Goal: Communication & Community: Answer question/provide support

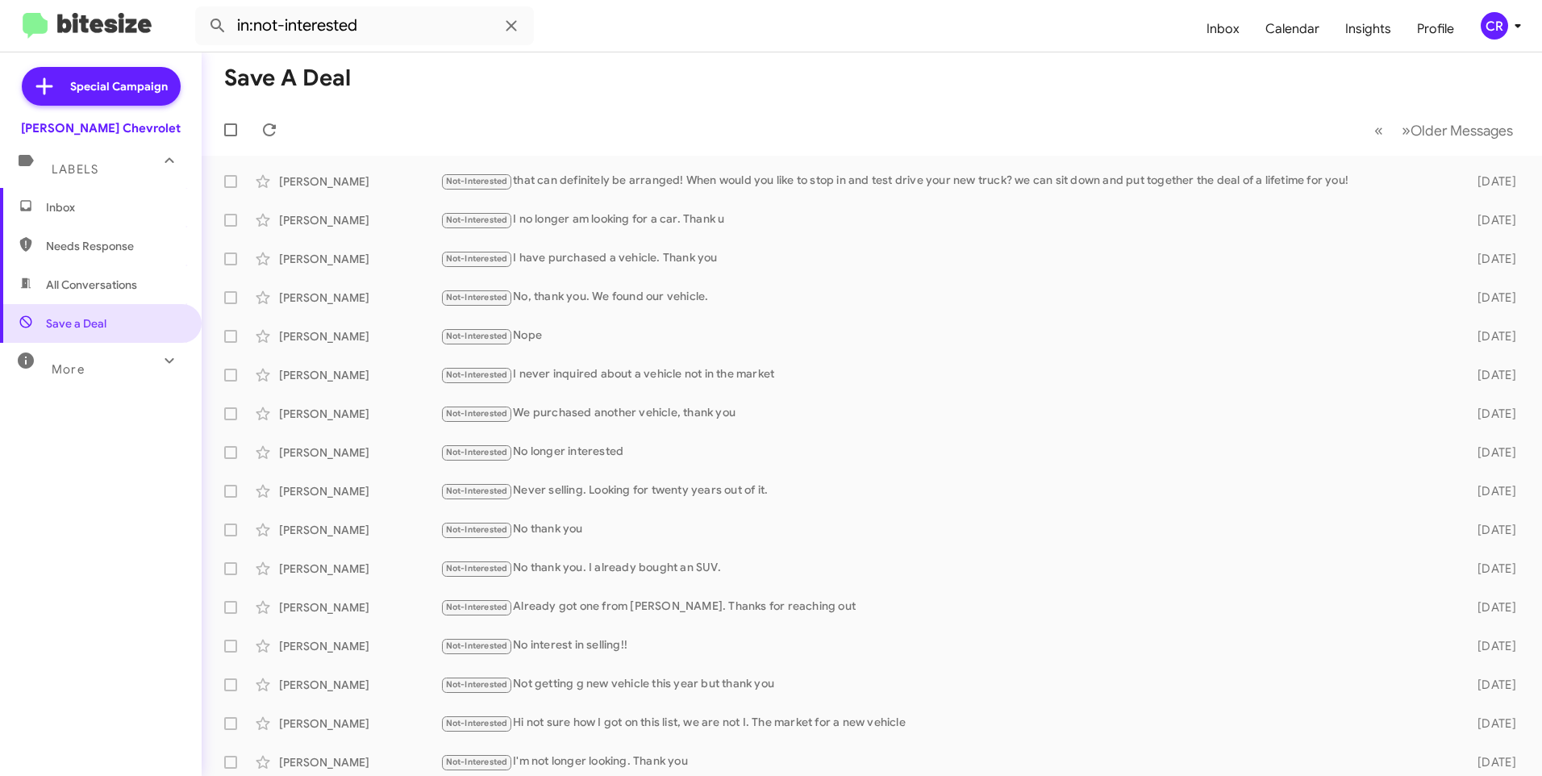
click at [81, 281] on span "All Conversations" at bounding box center [91, 285] width 91 height 16
type input "in:all-conversations"
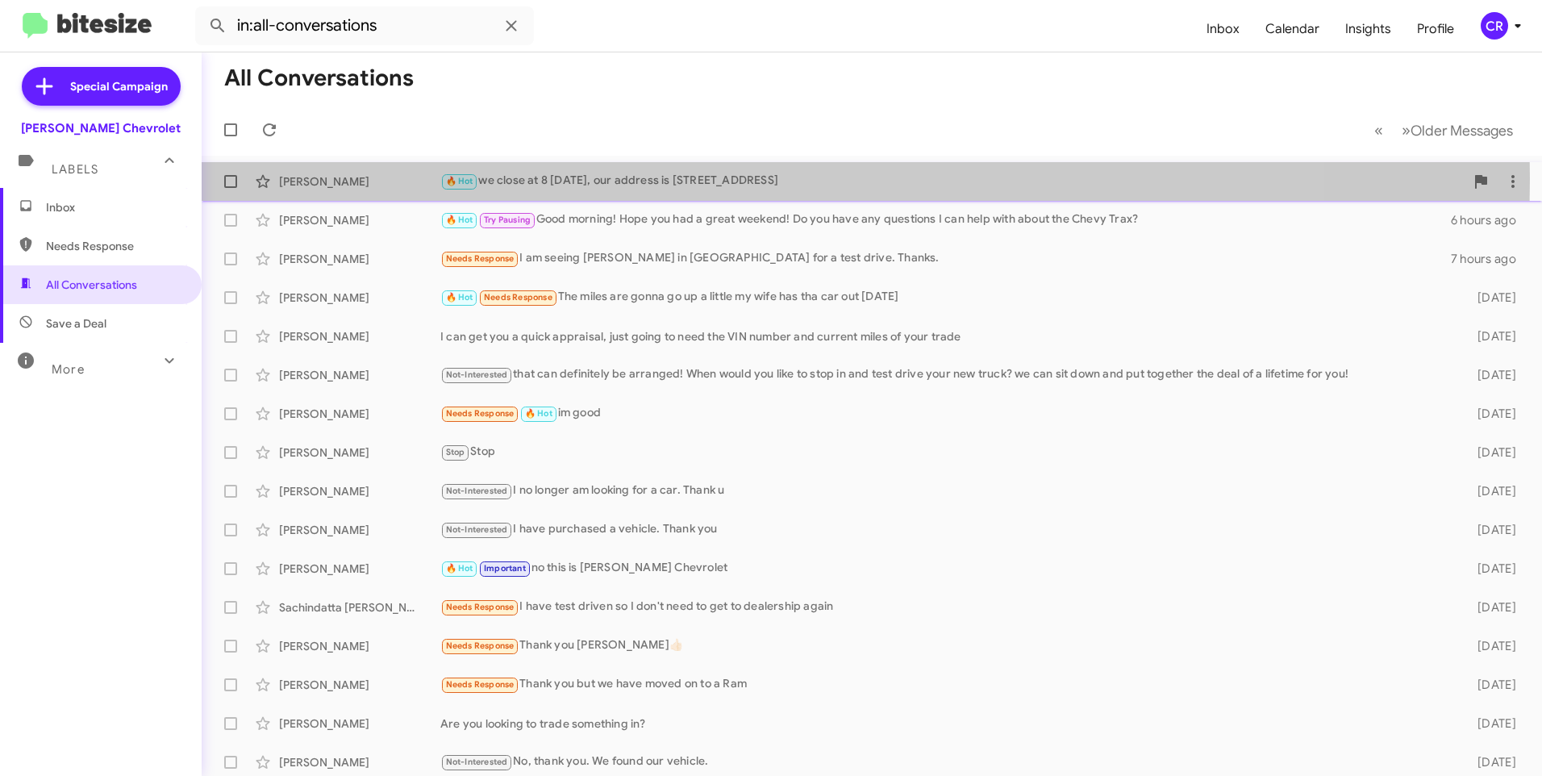
click at [607, 178] on div "🔥 Hot we close at 8 [DATE], our address is [STREET_ADDRESS]" at bounding box center [952, 181] width 1024 height 19
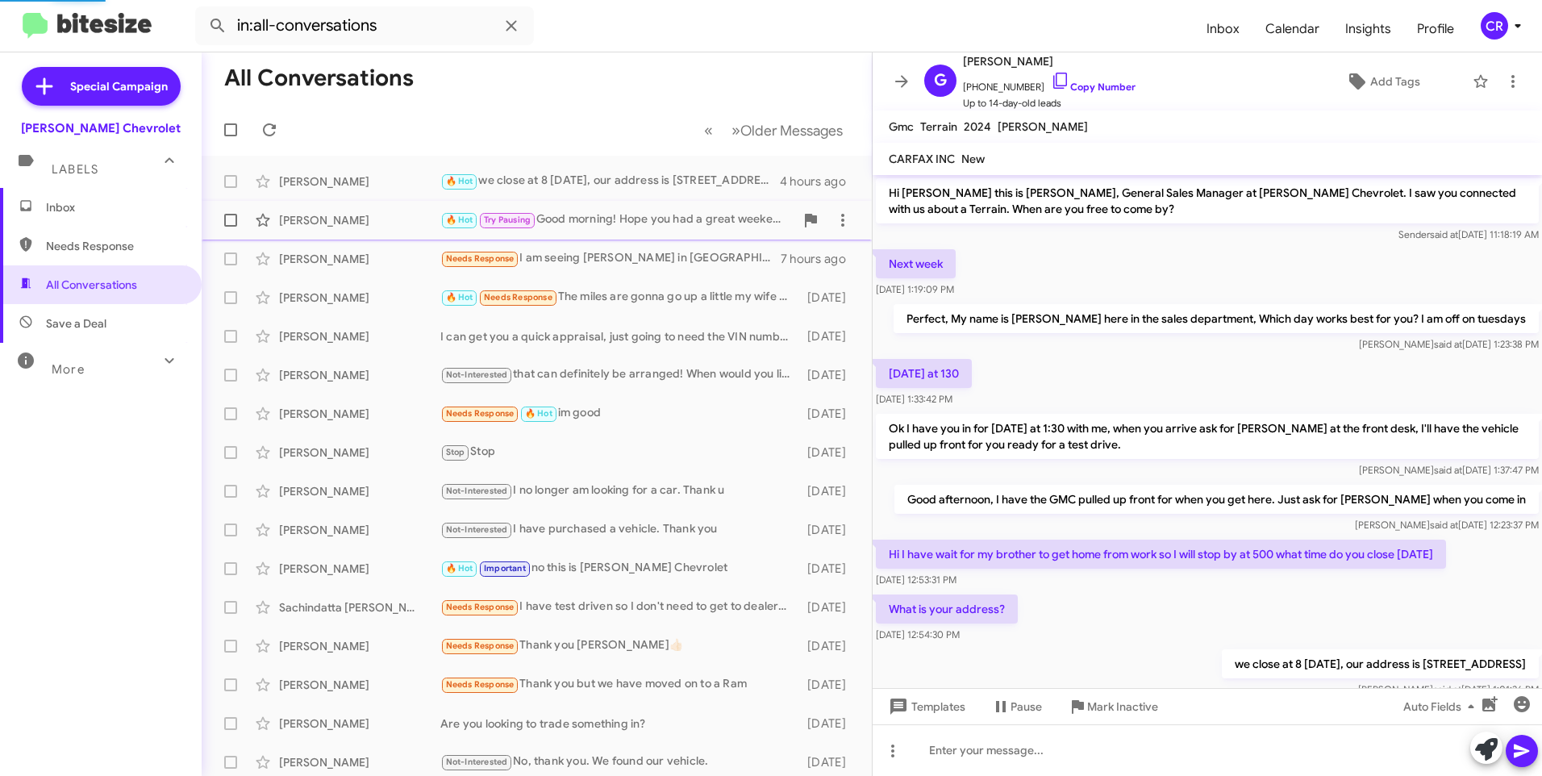
scroll to position [49, 0]
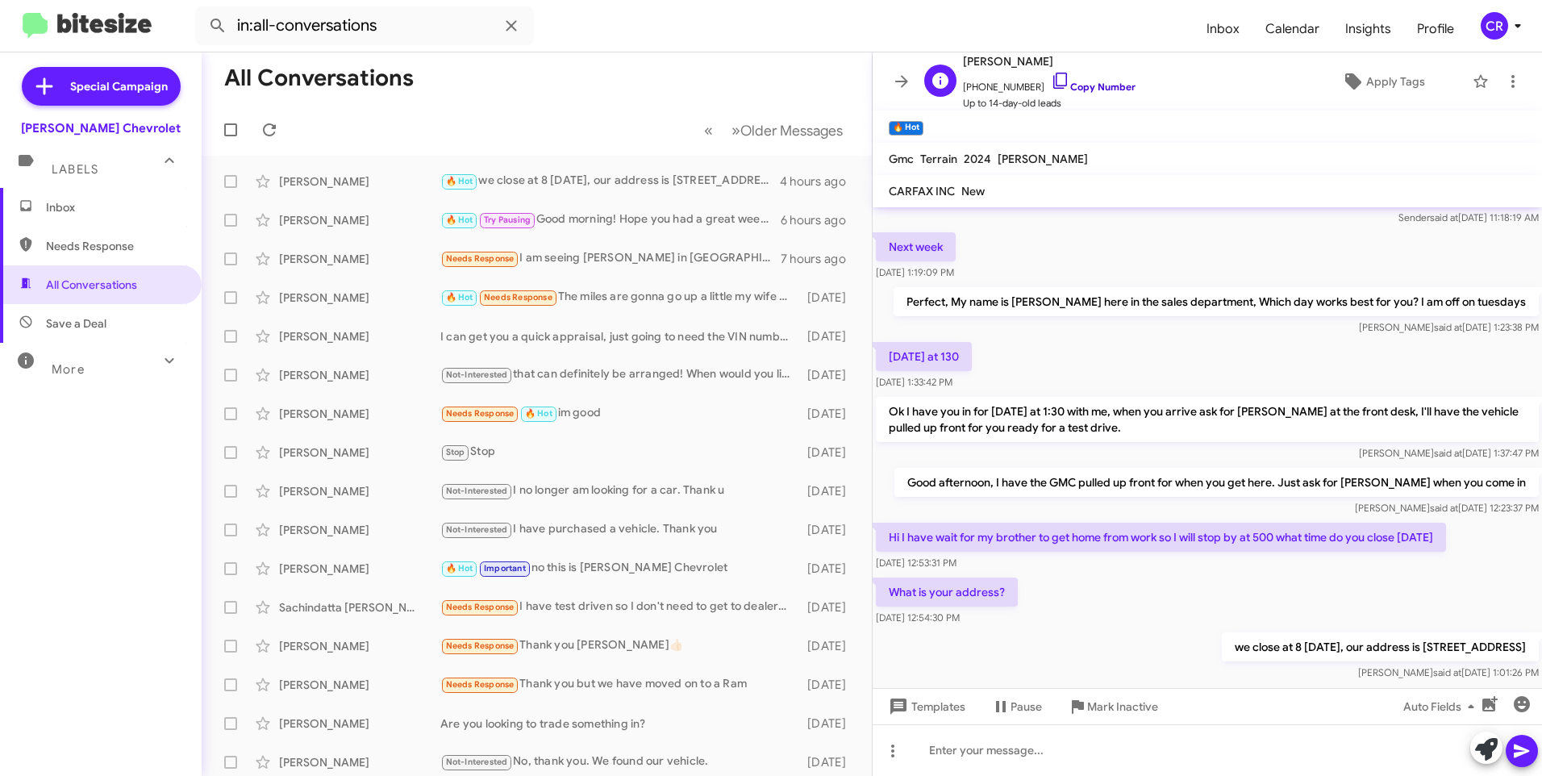
click at [1094, 85] on link "Copy Number" at bounding box center [1093, 87] width 85 height 12
click at [1024, 747] on div at bounding box center [1207, 750] width 669 height 52
click at [1512, 747] on icon at bounding box center [1521, 750] width 19 height 19
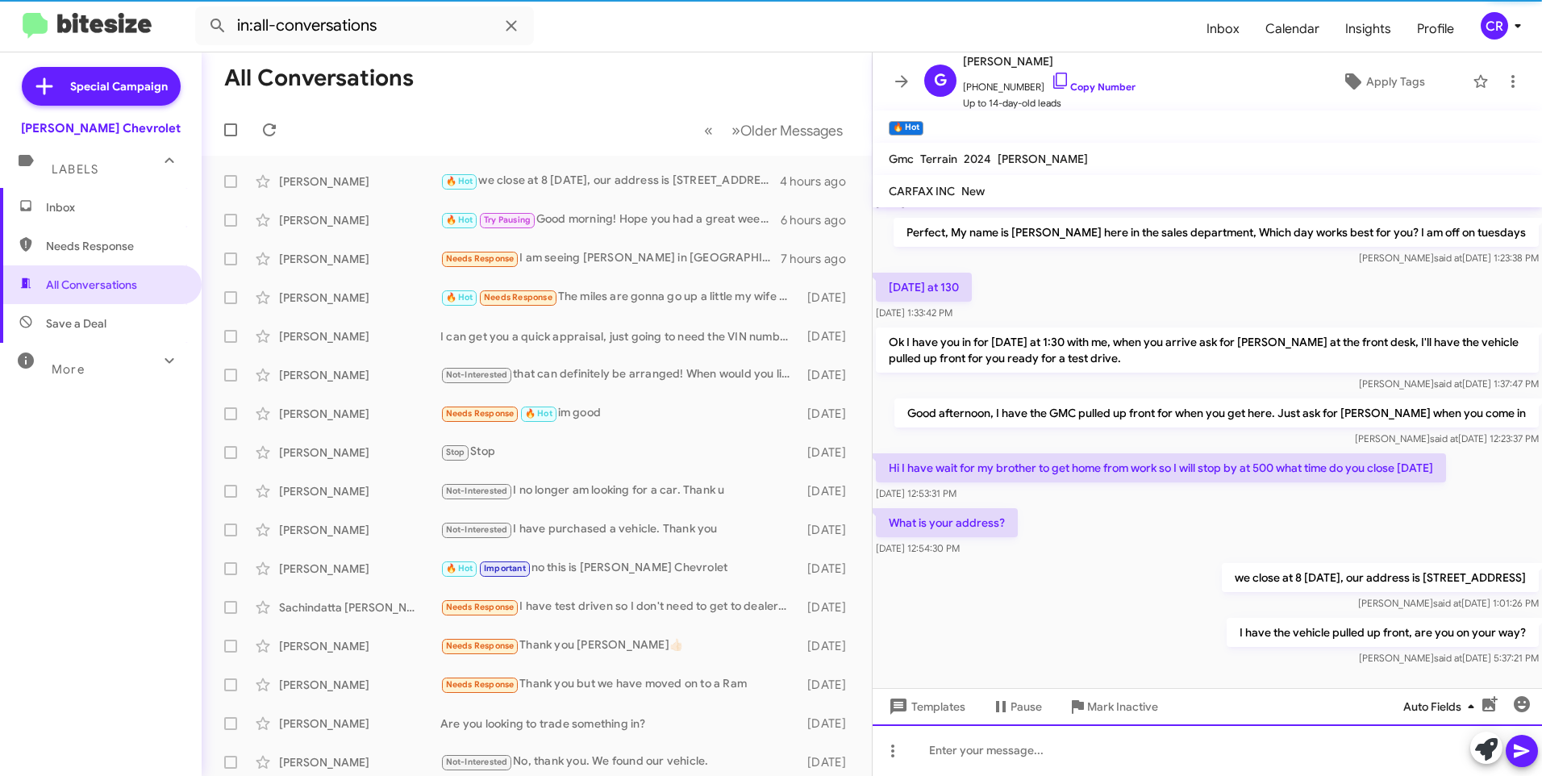
scroll to position [140, 0]
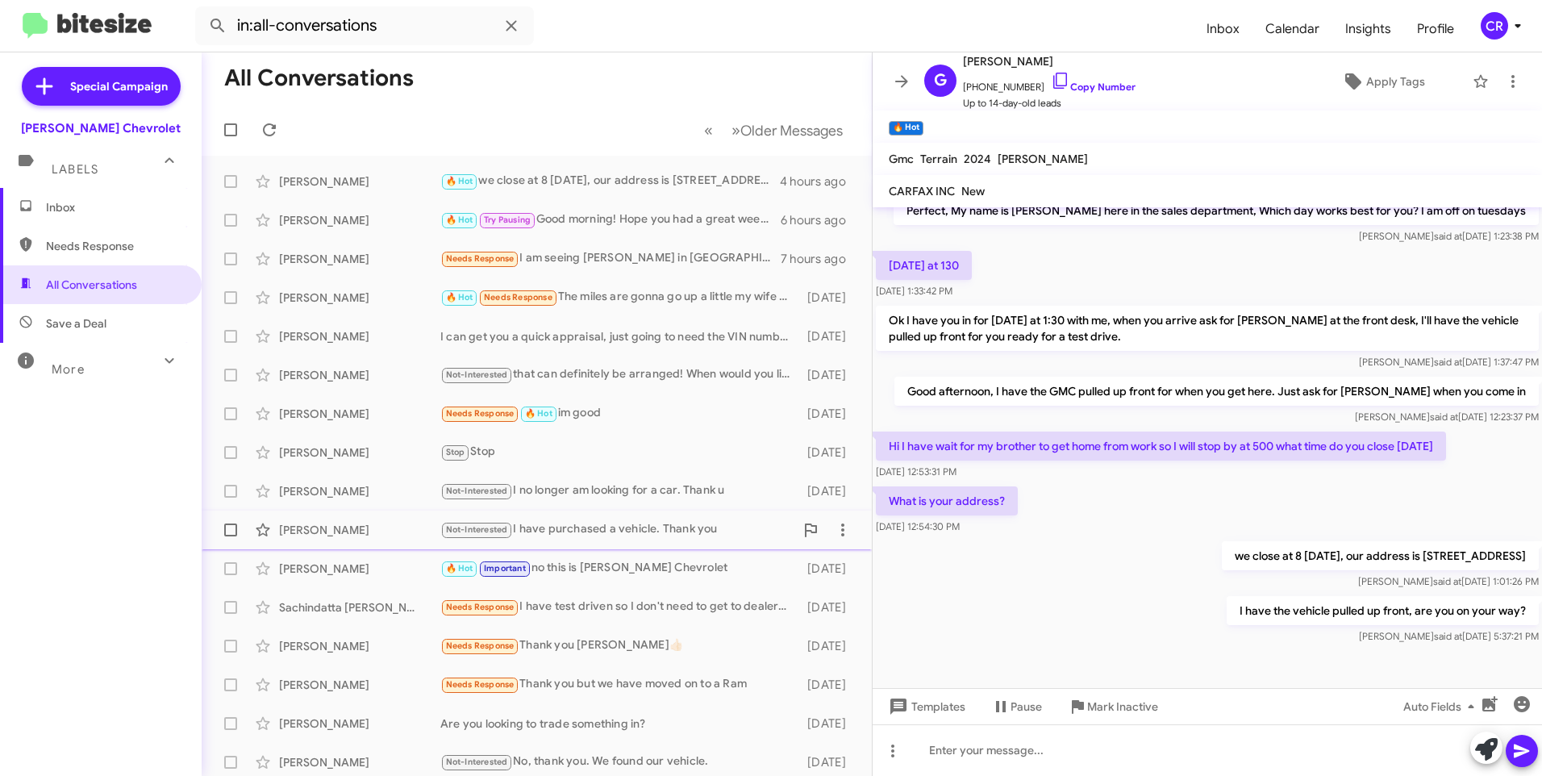
drag, startPoint x: 567, startPoint y: 536, endPoint x: 629, endPoint y: 520, distance: 64.2
click at [586, 538] on div "Not-Interested I have purchased a vehicle. Thank you" at bounding box center [617, 529] width 354 height 19
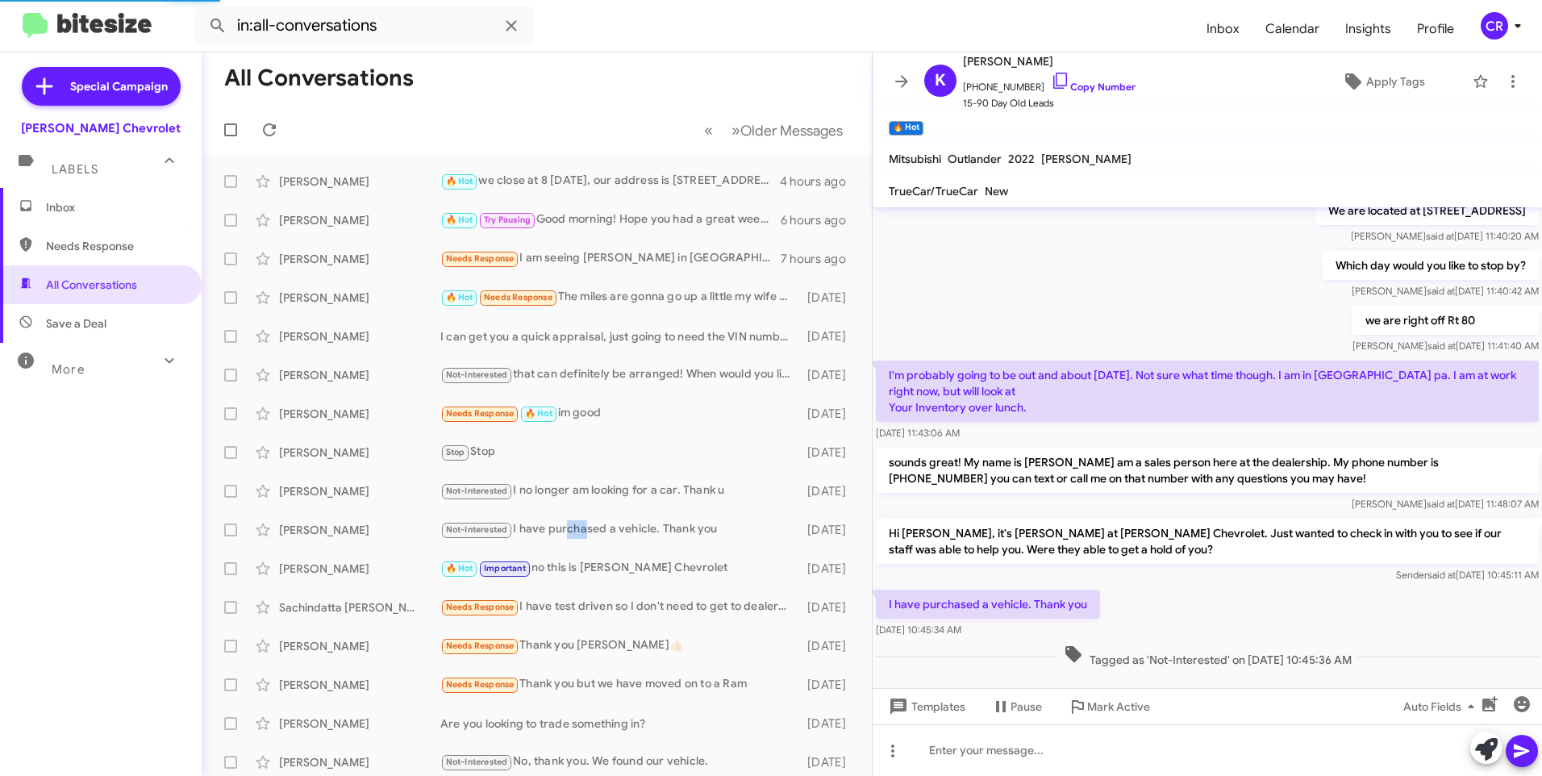
scroll to position [164, 0]
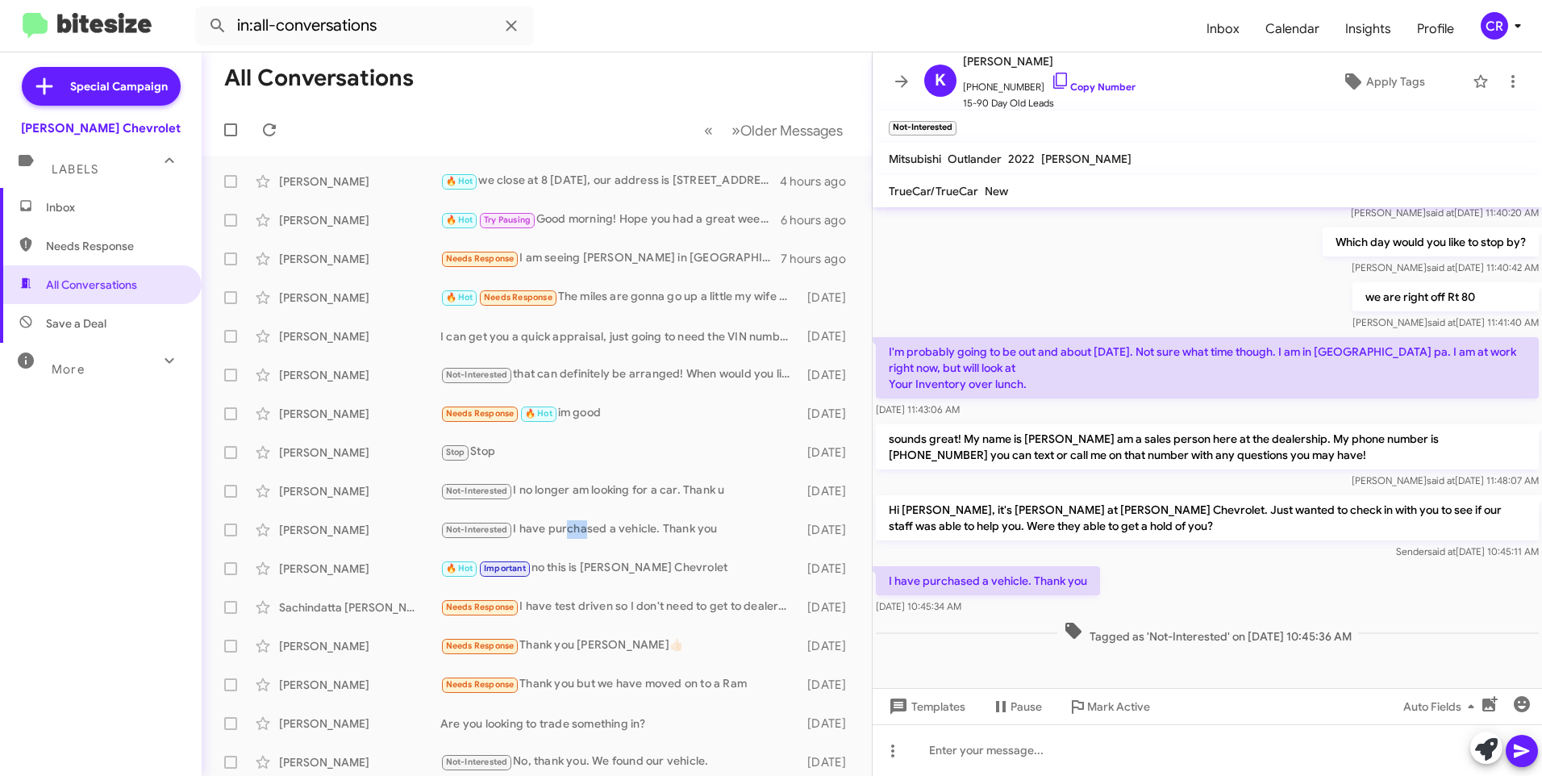
click at [66, 239] on span "Needs Response" at bounding box center [114, 246] width 137 height 16
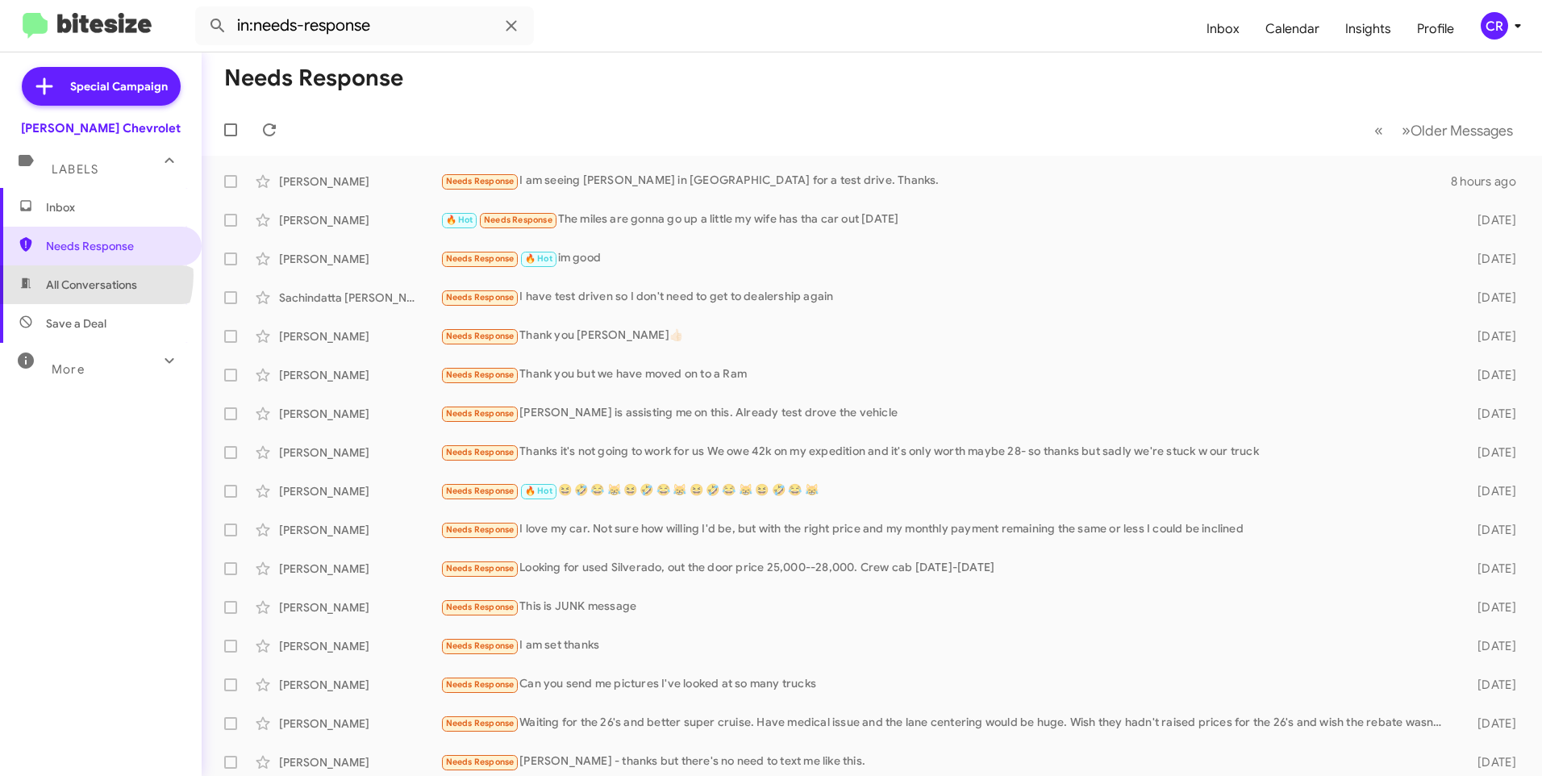
click at [86, 275] on span "All Conversations" at bounding box center [101, 284] width 202 height 39
type input "in:all-conversations"
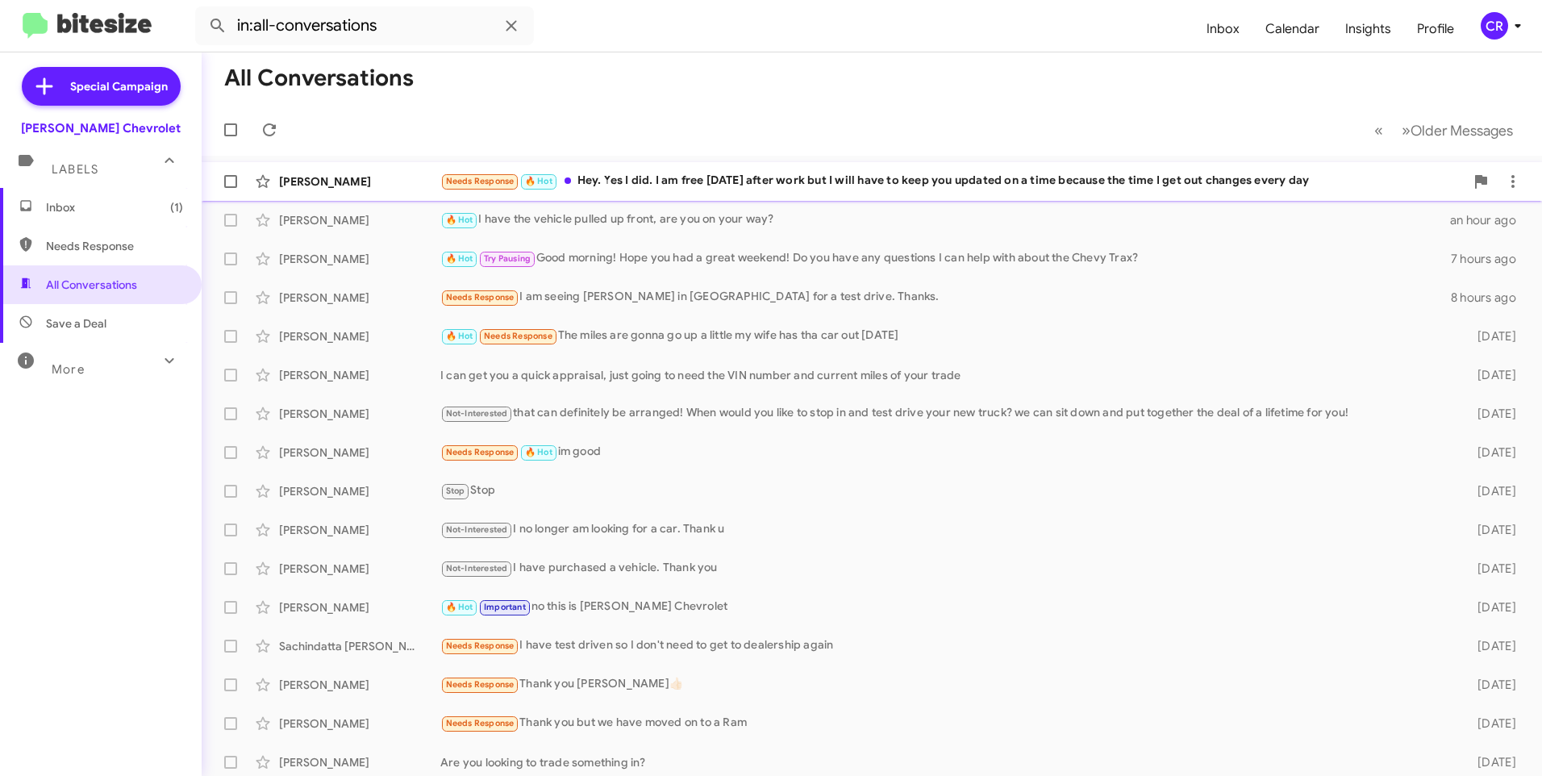
click at [400, 181] on div "[PERSON_NAME]" at bounding box center [359, 181] width 161 height 16
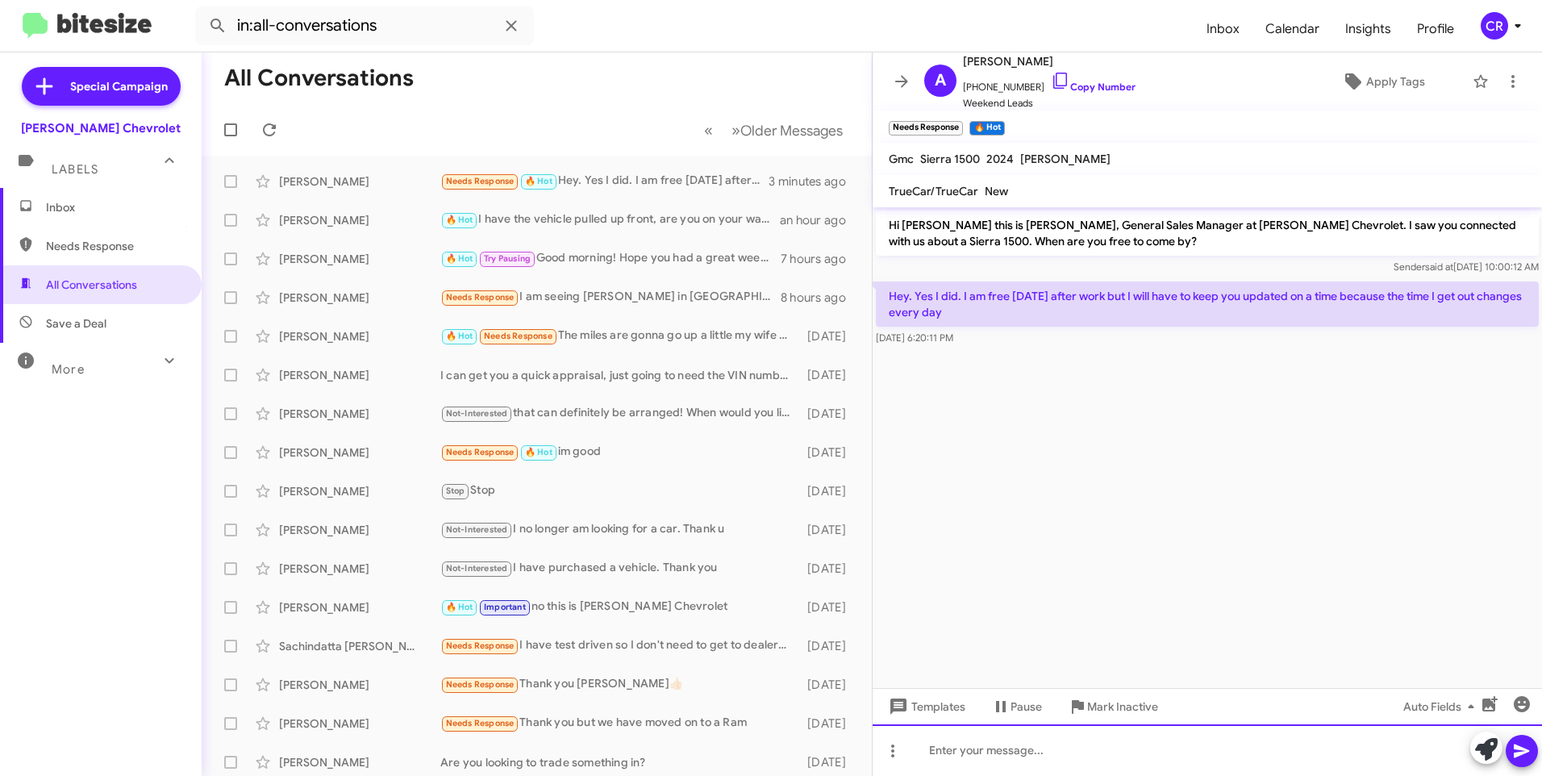
click at [1024, 753] on div at bounding box center [1207, 750] width 669 height 52
drag, startPoint x: 1349, startPoint y: 752, endPoint x: 694, endPoint y: 747, distance: 654.9
click at [694, 747] on div "All Conversations « Previous » Next Older Messages [PERSON_NAME] Needs Response…" at bounding box center [872, 413] width 1340 height 723
click at [1078, 88] on link "Copy Number" at bounding box center [1093, 87] width 85 height 12
click at [942, 750] on div at bounding box center [1207, 750] width 669 height 52
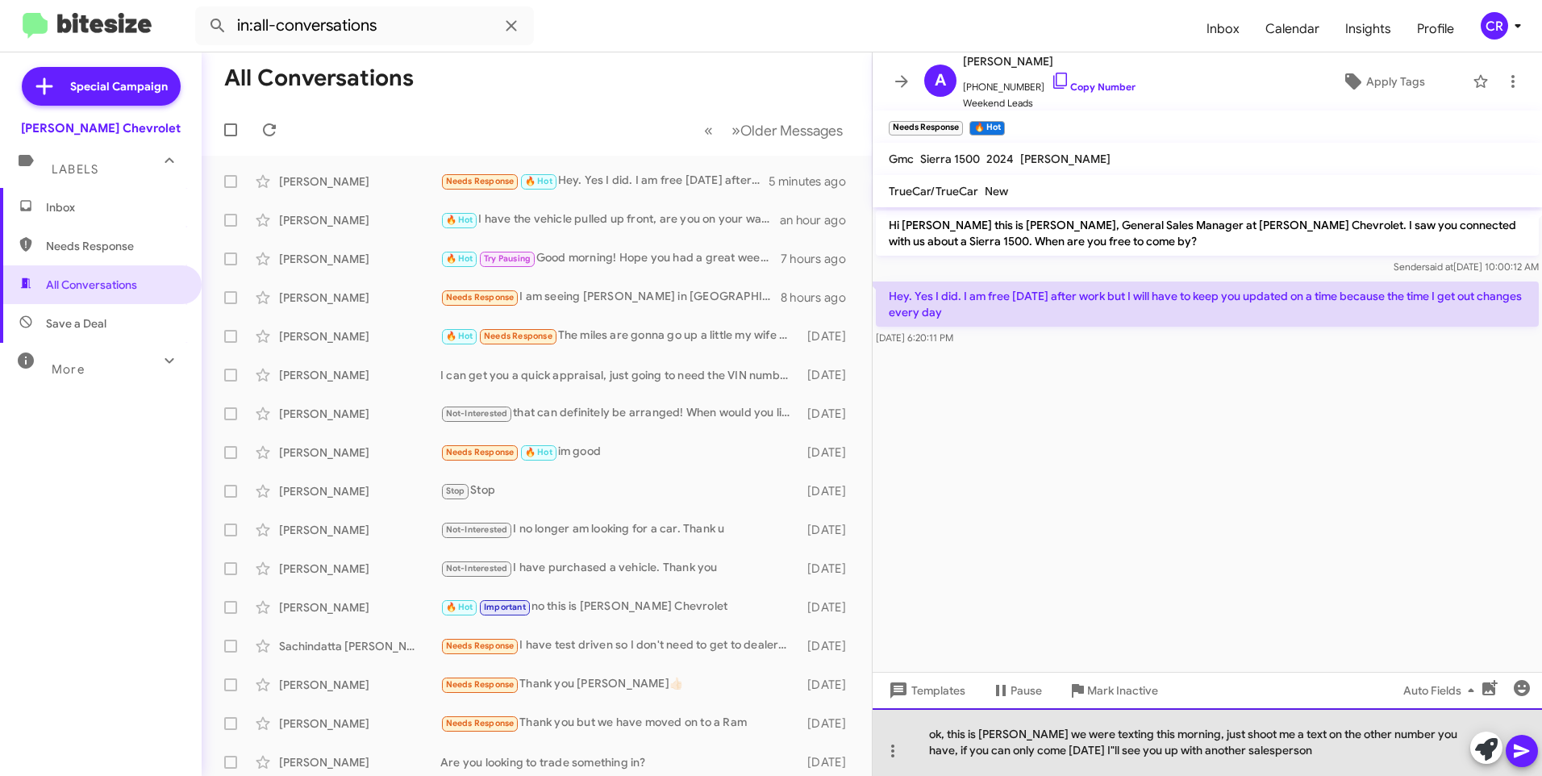
click at [1241, 753] on div "ok, this is [PERSON_NAME] we were texting this morning, just shoot me a text on…" at bounding box center [1207, 742] width 669 height 68
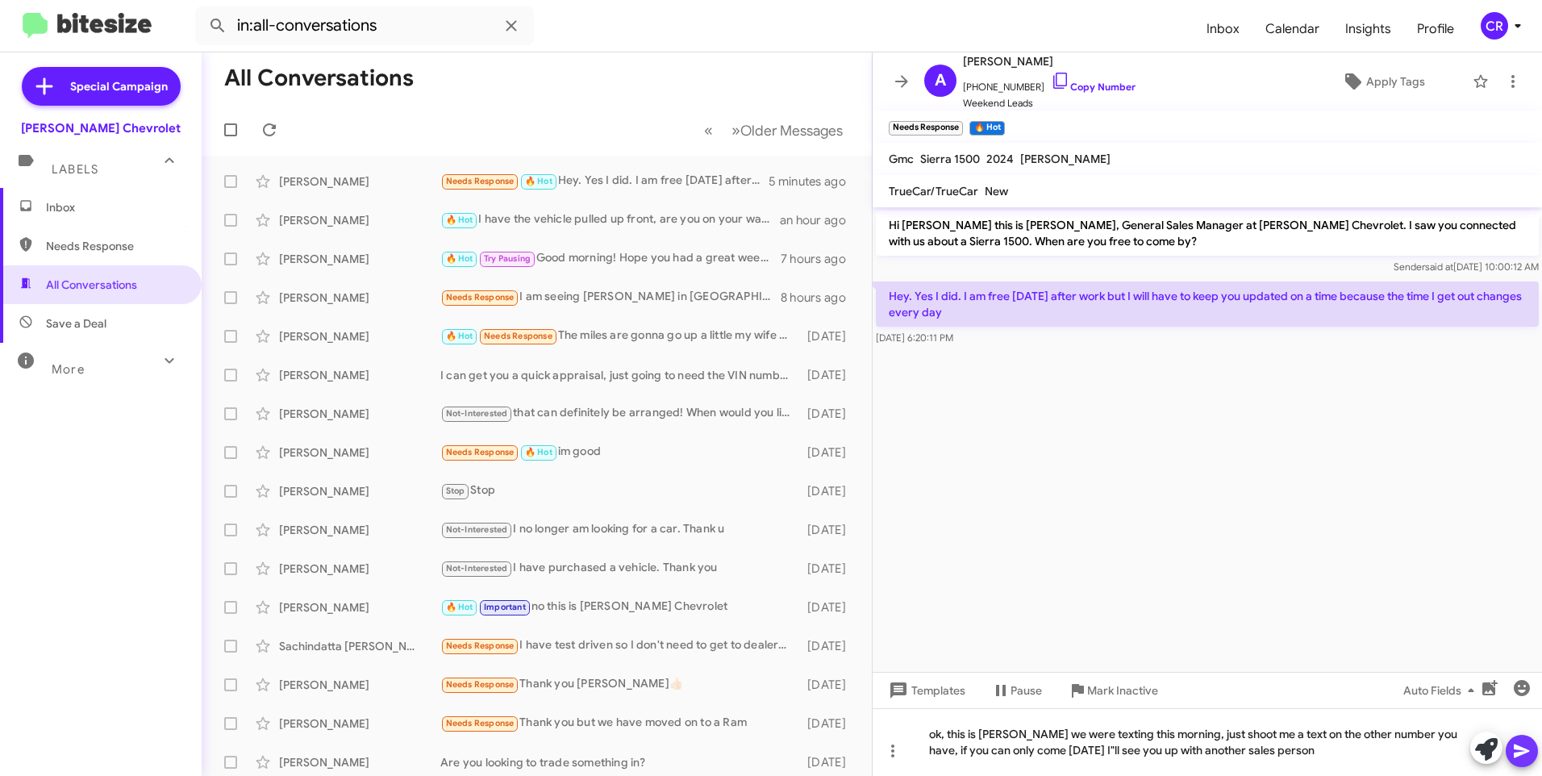
click at [1520, 745] on icon at bounding box center [1521, 750] width 19 height 19
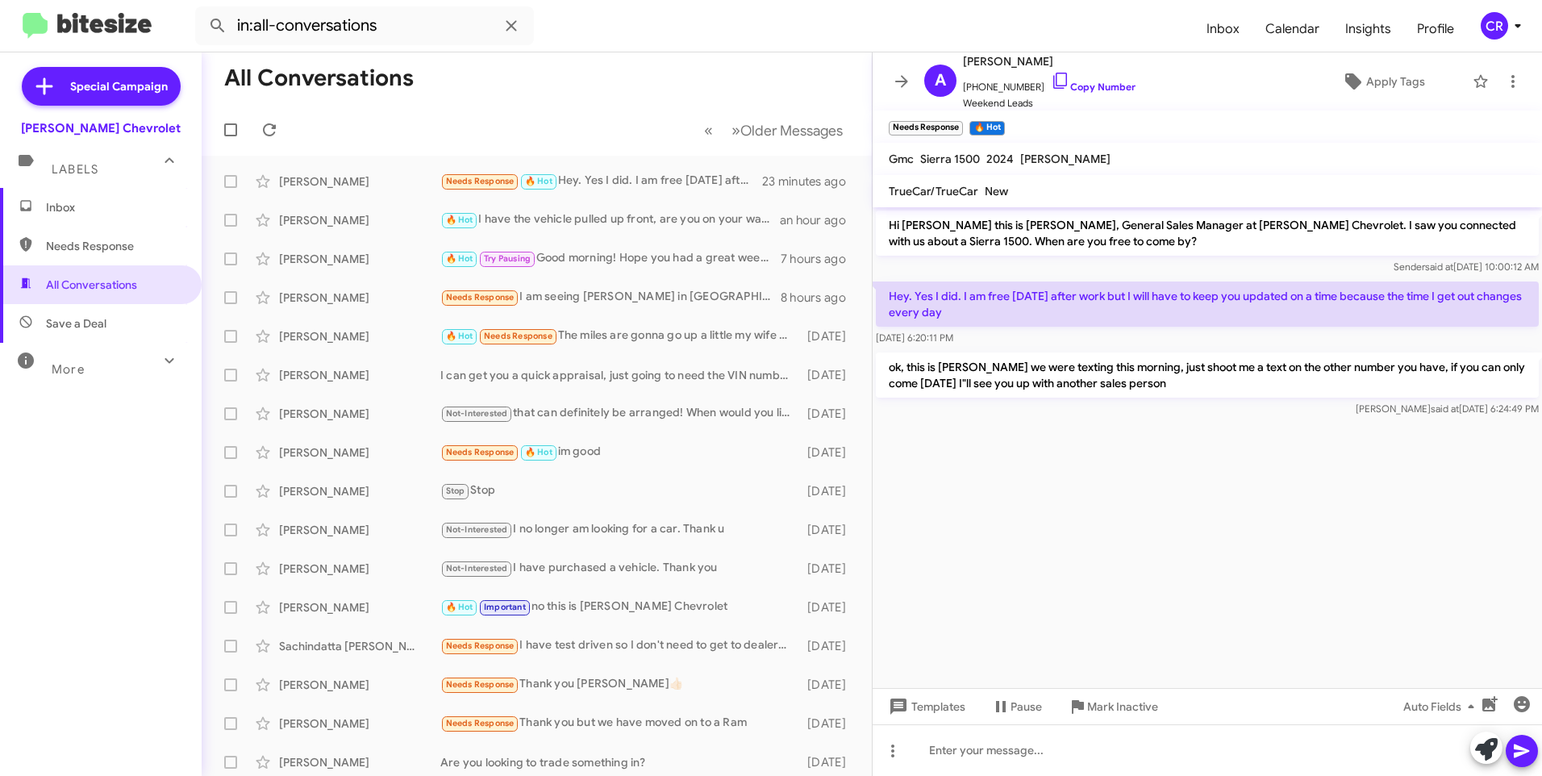
click at [106, 245] on span "Needs Response" at bounding box center [114, 246] width 137 height 16
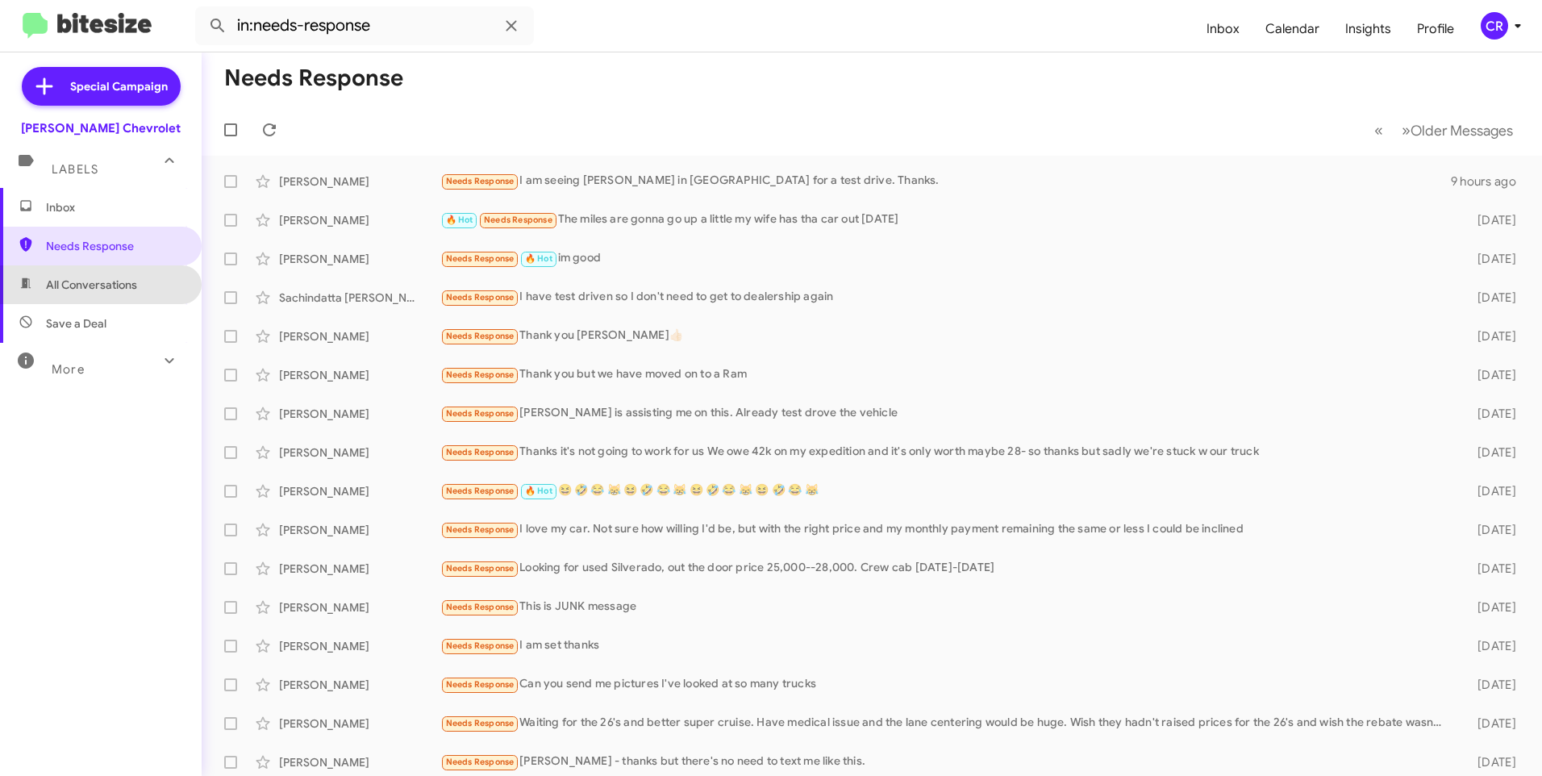
click at [101, 291] on span "All Conversations" at bounding box center [91, 285] width 91 height 16
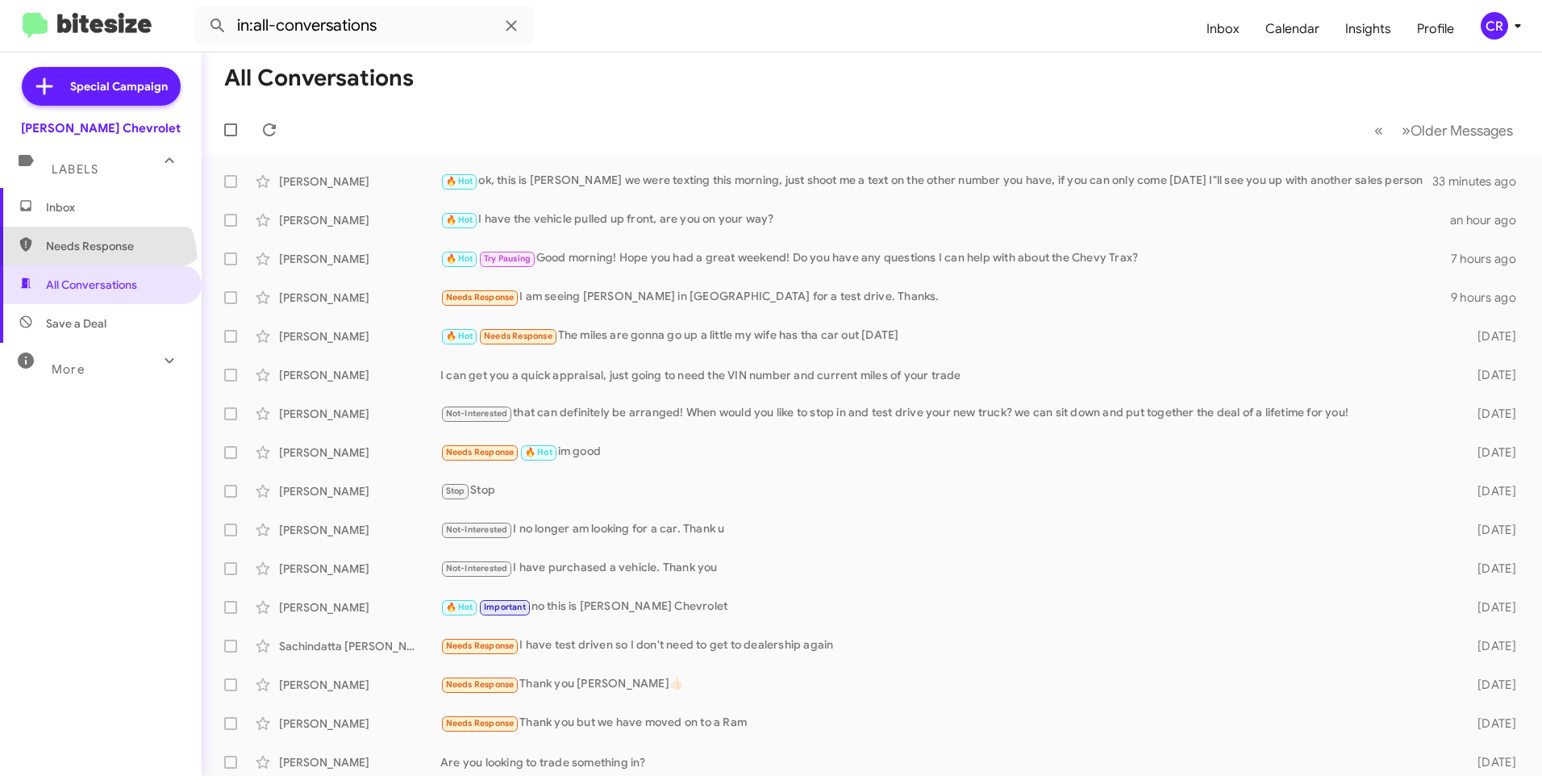
click at [95, 264] on span "Needs Response" at bounding box center [101, 246] width 202 height 39
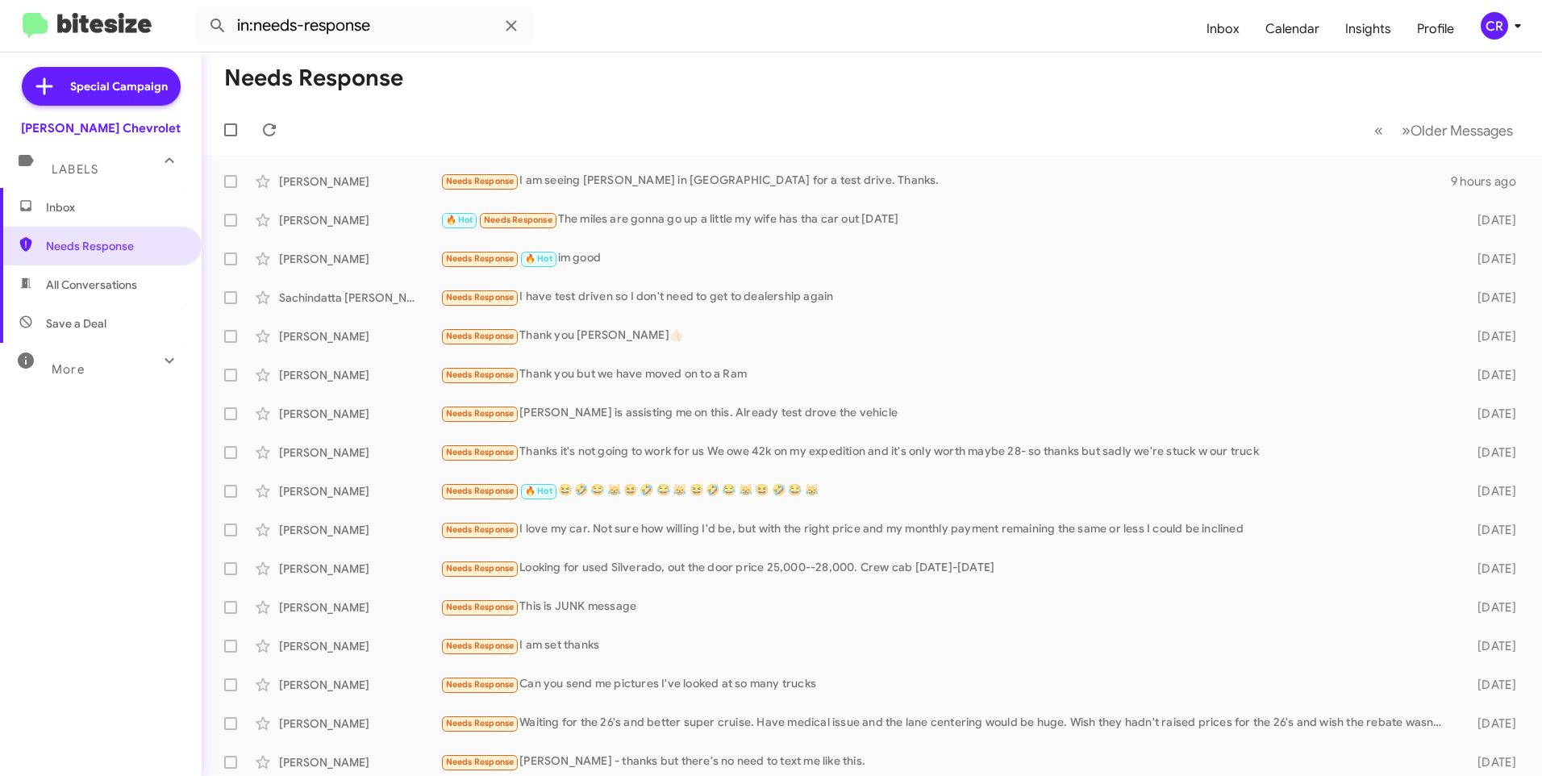
click at [78, 274] on span "All Conversations" at bounding box center [101, 284] width 202 height 39
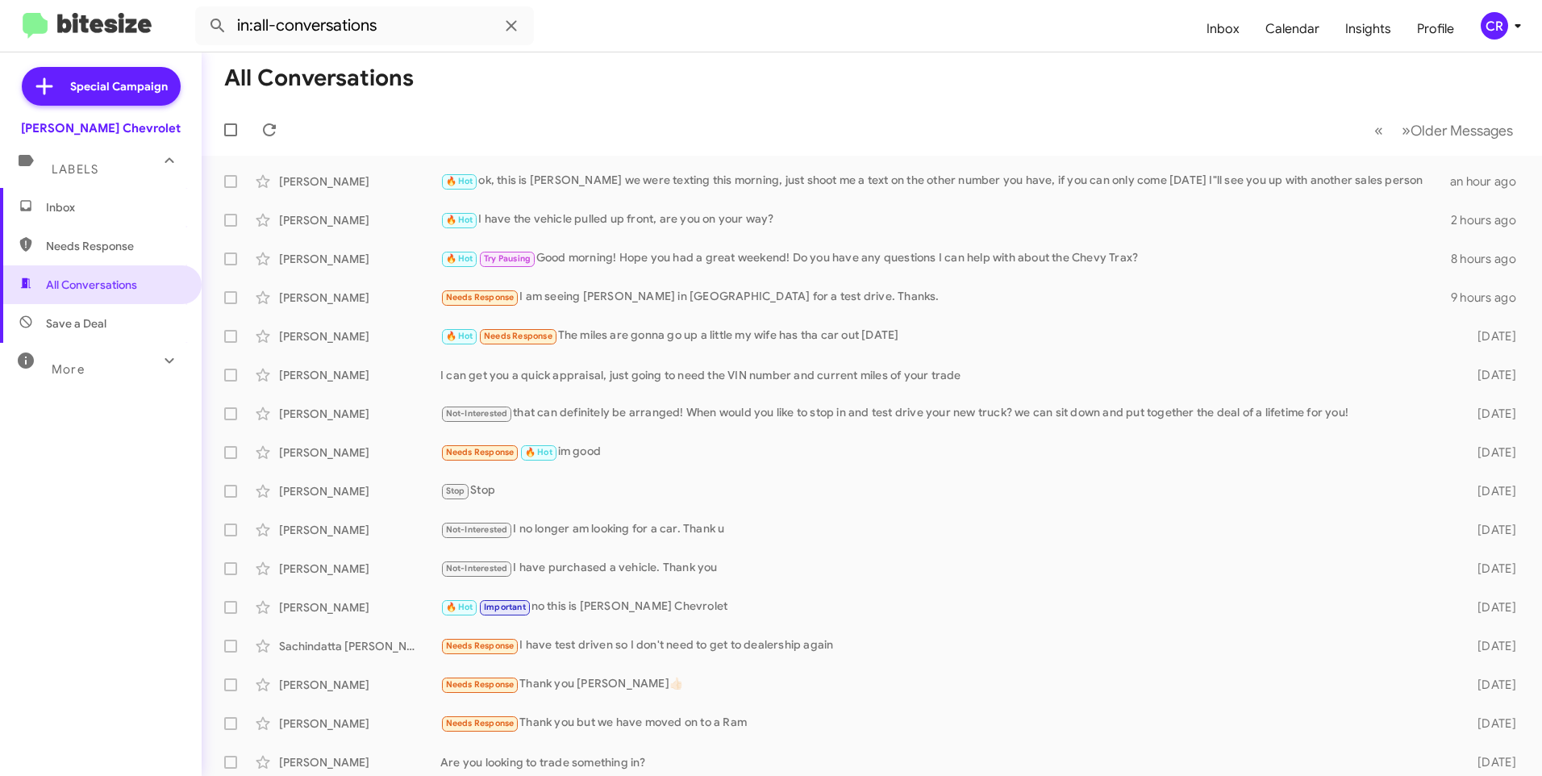
click at [121, 236] on span "Needs Response" at bounding box center [101, 246] width 202 height 39
type input "in:needs-response"
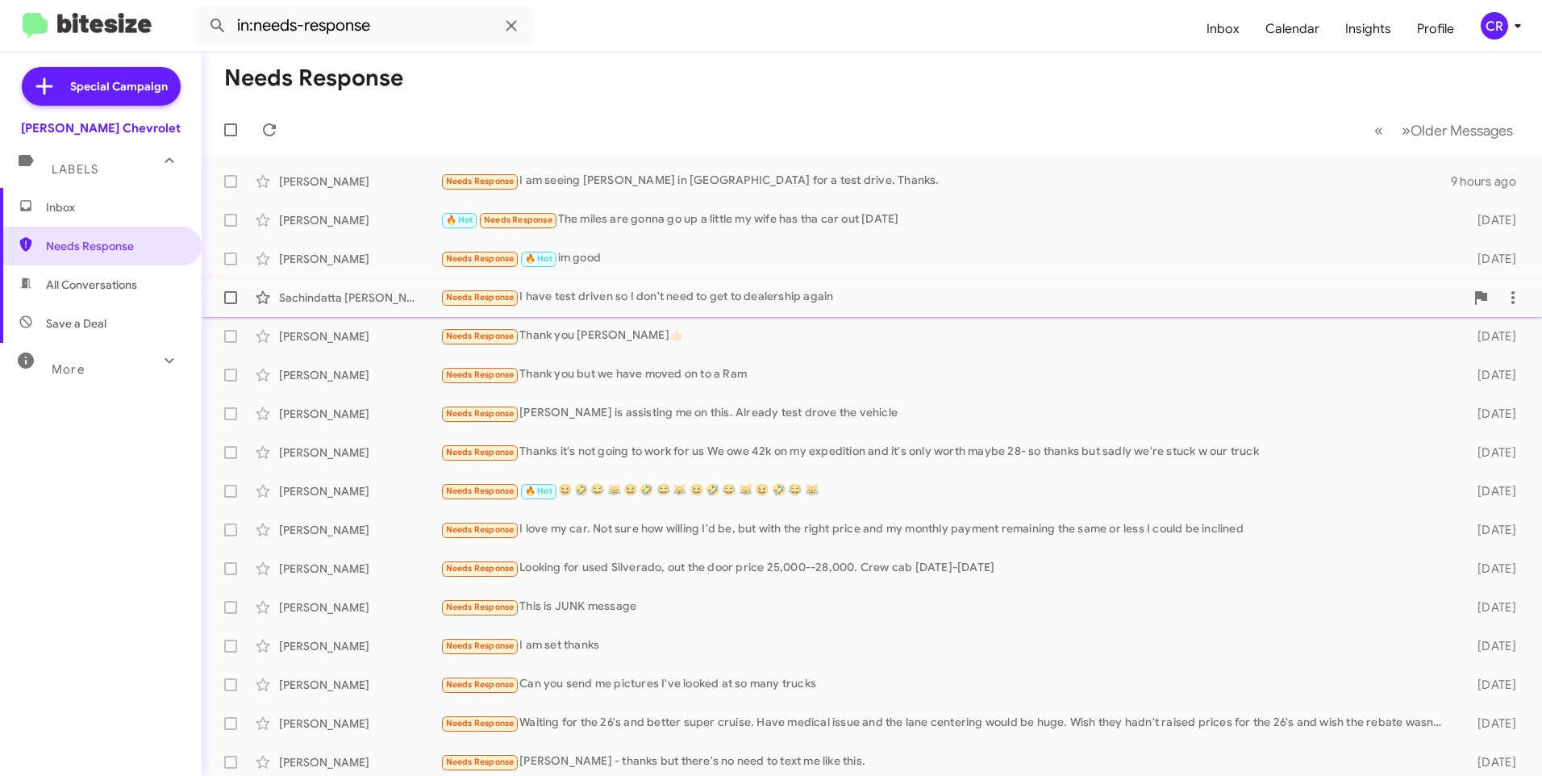
click at [656, 302] on div "Needs Response I have test driven so I don't need to get to dealership again" at bounding box center [952, 297] width 1024 height 19
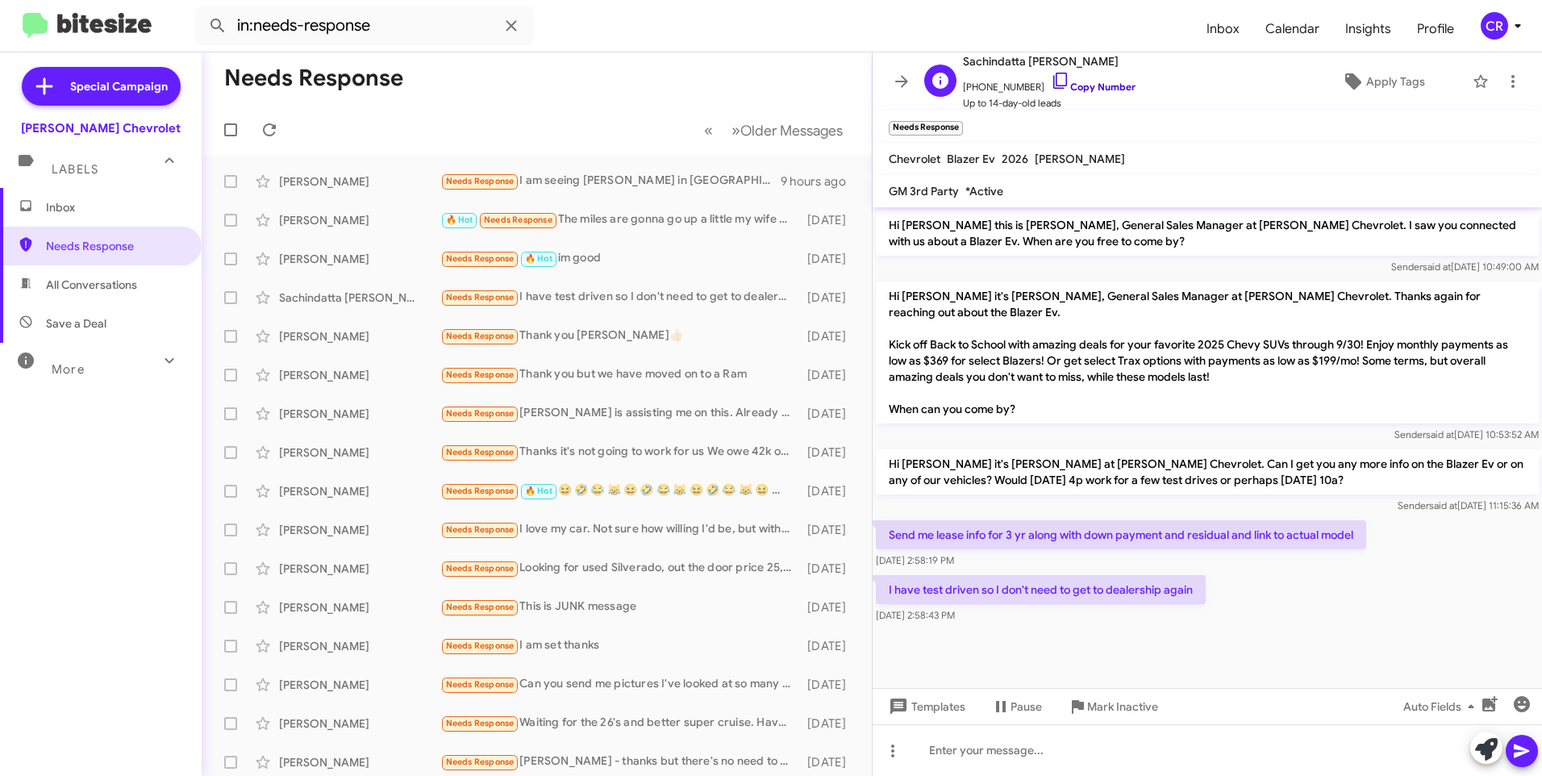
click at [1068, 90] on link "Copy Number" at bounding box center [1093, 87] width 85 height 12
